Goal: Information Seeking & Learning: Learn about a topic

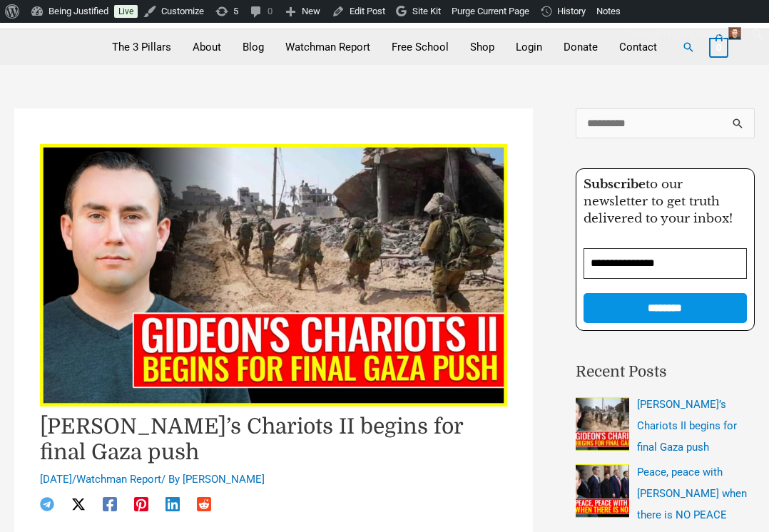
scroll to position [139, 0]
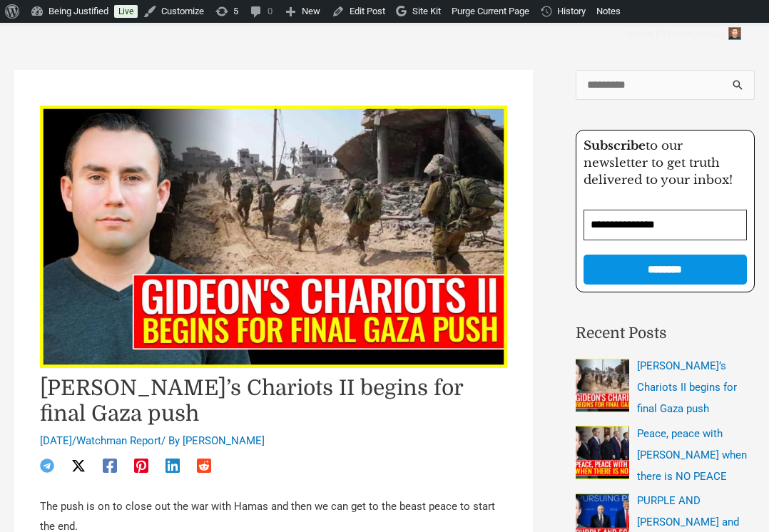
click at [260, 400] on h1 "Gideon’s Chariots II begins for final Gaza push" at bounding box center [273, 400] width 467 height 51
click at [260, 400] on h1 "[PERSON_NAME]’s Chariots II begins for final Gaza push" at bounding box center [273, 400] width 467 height 51
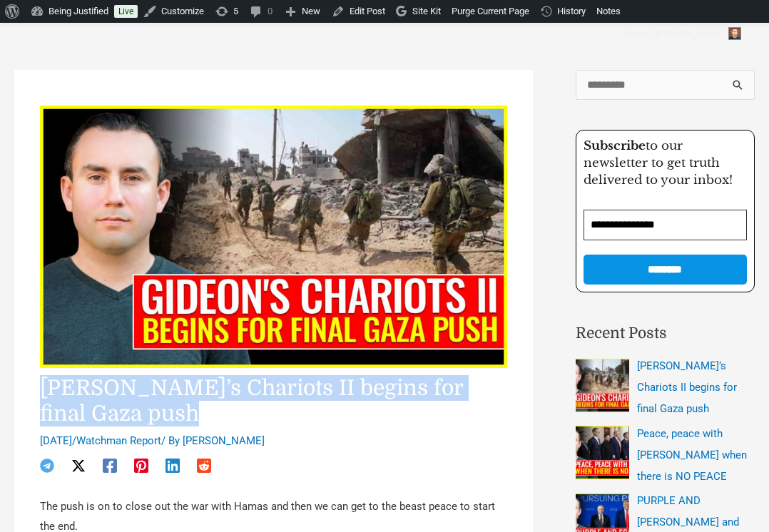
click at [260, 400] on h1 "[PERSON_NAME]’s Chariots II begins for final Gaza push" at bounding box center [273, 400] width 467 height 51
copy h1 "[PERSON_NAME]’s Chariots II begins for final Gaza push"
